Goal: Transaction & Acquisition: Purchase product/service

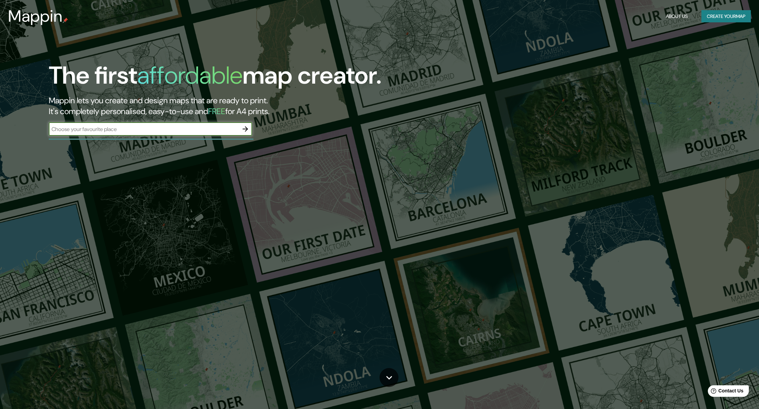
click at [209, 129] on input "text" at bounding box center [144, 129] width 190 height 8
type input "europe"
click at [246, 128] on icon "button" at bounding box center [244, 128] width 5 height 5
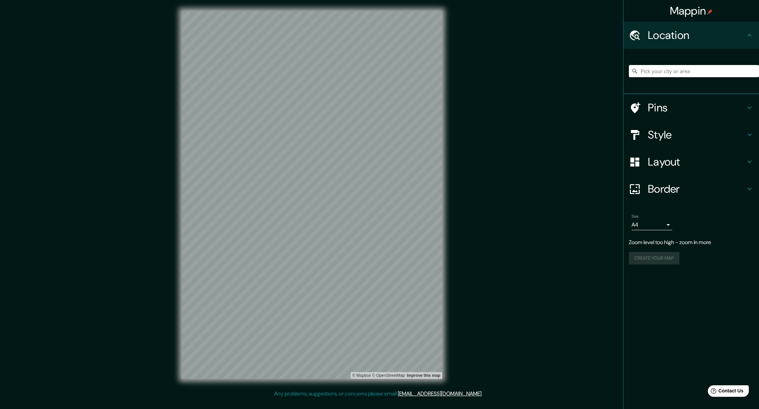
click at [163, 273] on div "Mappin Location Pins Style Layout Border Choose a border. Hint : you can make l…" at bounding box center [379, 200] width 759 height 401
click at [640, 184] on icon at bounding box center [635, 189] width 12 height 12
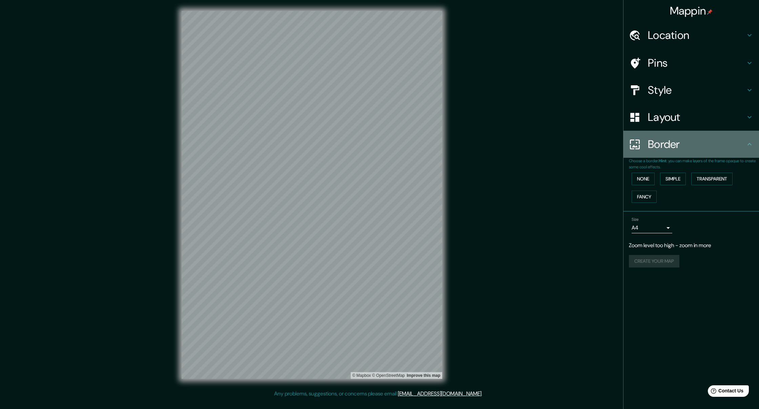
click at [687, 153] on div "Border" at bounding box center [690, 144] width 135 height 27
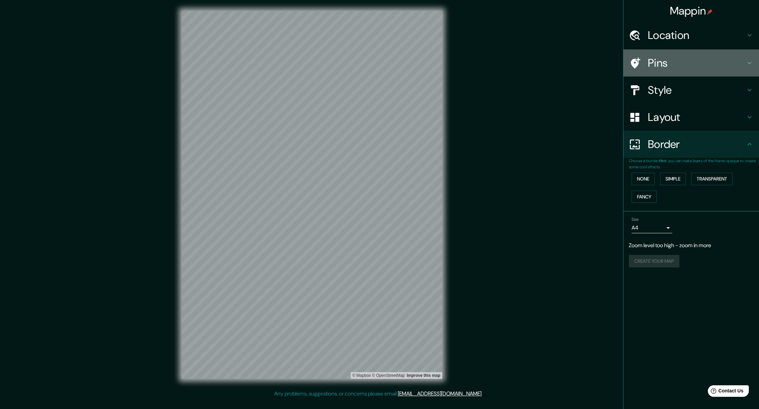
click at [670, 60] on h4 "Pins" at bounding box center [697, 63] width 98 height 14
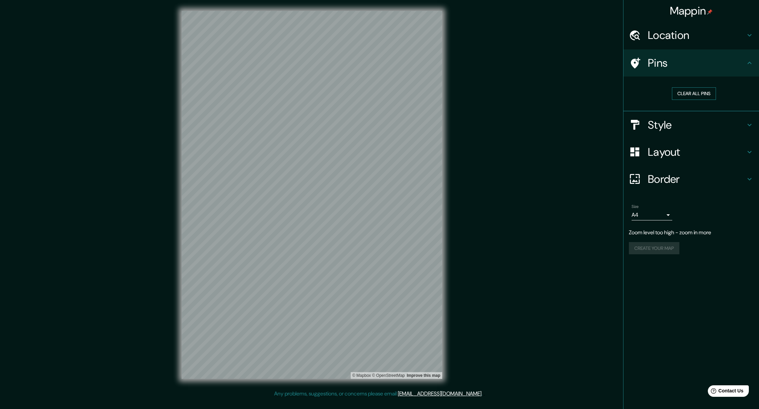
click at [694, 92] on button "Clear all pins" at bounding box center [694, 93] width 44 height 13
drag, startPoint x: 306, startPoint y: 182, endPoint x: 313, endPoint y: 184, distance: 7.2
click at [313, 184] on div at bounding box center [311, 184] width 5 height 5
click at [697, 118] on h4 "Style" at bounding box center [697, 125] width 98 height 14
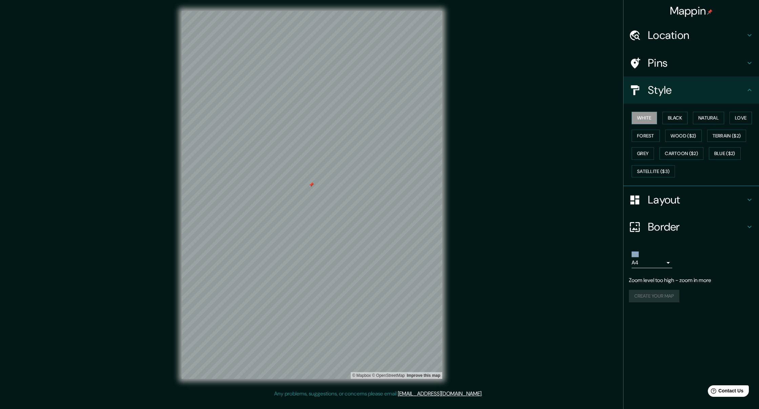
drag, startPoint x: 675, startPoint y: 249, endPoint x: 673, endPoint y: 257, distance: 8.1
click at [674, 255] on ul "Location Pins Style White Black Natural Love Forest Wood ($2) Terrain ($2) Grey…" at bounding box center [690, 166] width 135 height 289
click at [669, 261] on body "Mappin Location Pins Style White Black Natural Love Forest Wood ($2) Terrain ($…" at bounding box center [379, 204] width 759 height 409
click at [691, 291] on div at bounding box center [379, 204] width 759 height 409
click at [676, 291] on div "Create your map" at bounding box center [691, 296] width 125 height 13
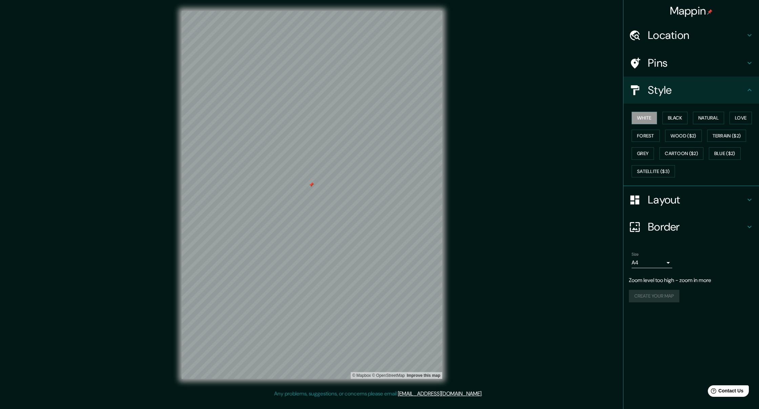
drag, startPoint x: 674, startPoint y: 292, endPoint x: 652, endPoint y: 234, distance: 62.2
click at [674, 290] on div "Create your map" at bounding box center [691, 296] width 125 height 13
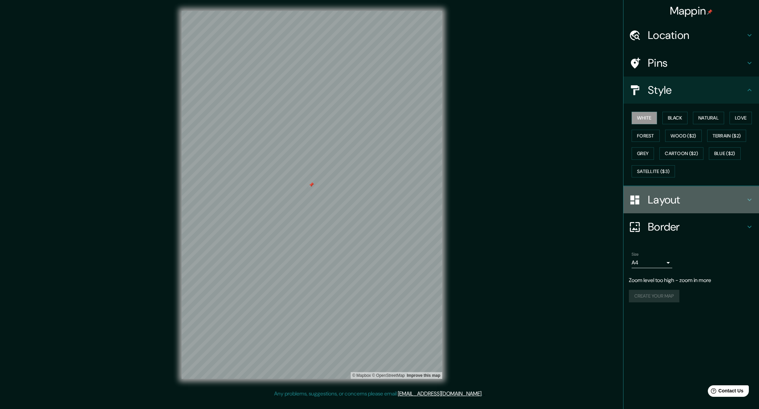
click at [644, 195] on div at bounding box center [638, 200] width 19 height 12
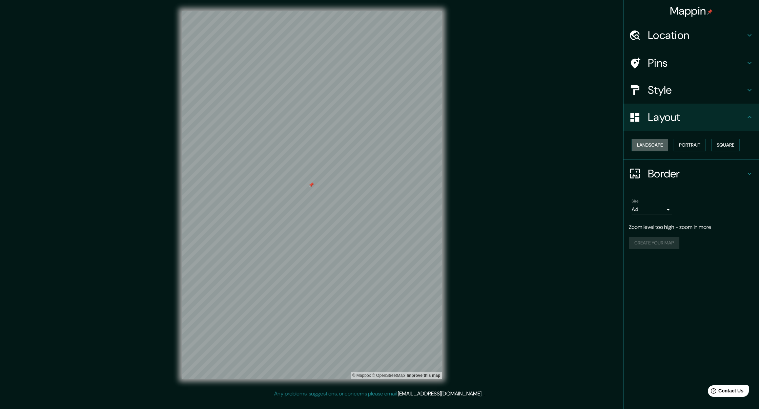
click at [655, 139] on button "Landscape" at bounding box center [649, 145] width 37 height 13
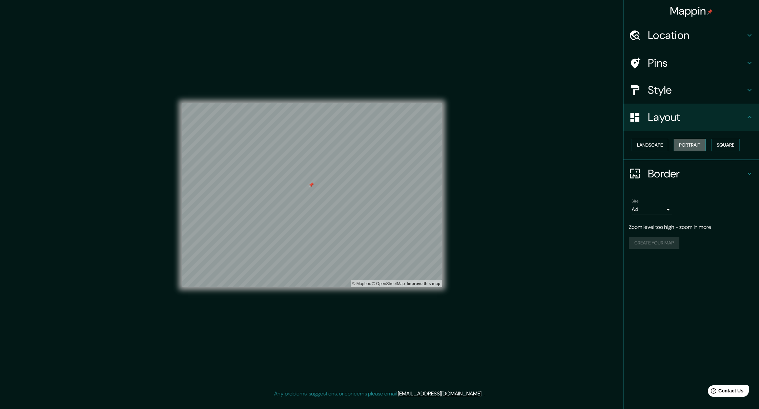
click at [676, 140] on button "Portrait" at bounding box center [689, 145] width 32 height 13
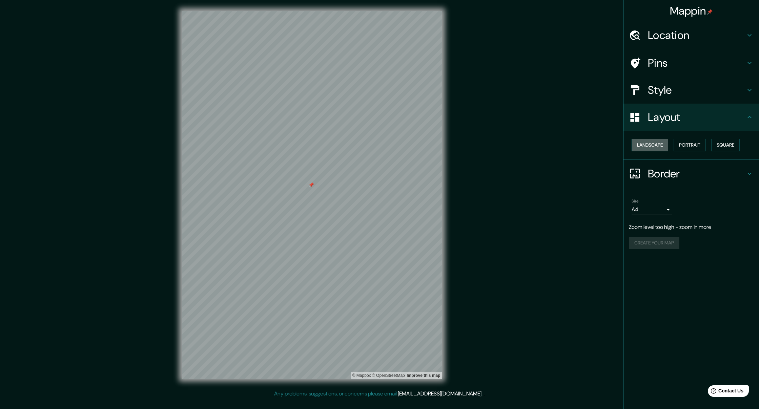
click at [633, 139] on button "Landscape" at bounding box center [649, 145] width 37 height 13
